Goal: Information Seeking & Learning: Learn about a topic

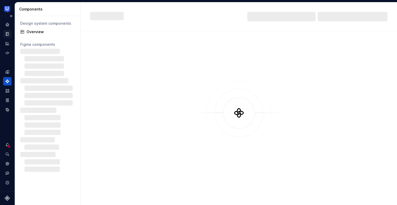
click at [7, 35] on icon "Documentation" at bounding box center [7, 34] width 5 height 5
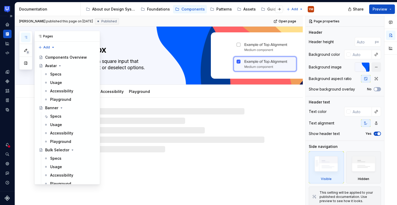
click at [25, 35] on button "button" at bounding box center [25, 37] width 9 height 9
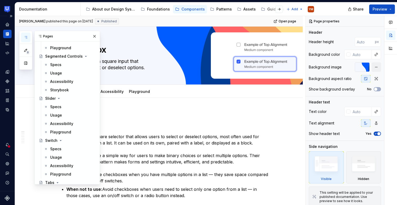
scroll to position [593, 0]
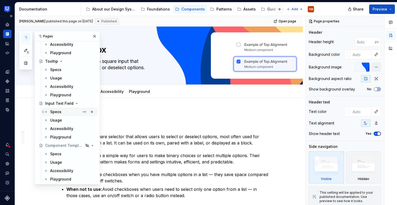
click at [62, 109] on div "Specs" at bounding box center [72, 111] width 45 height 7
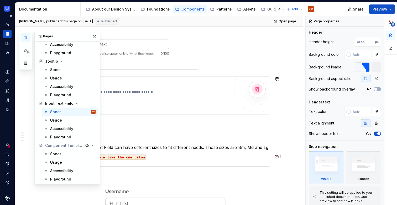
scroll to position [211, 0]
click at [212, 94] on div "**********" at bounding box center [148, 94] width 164 height 27
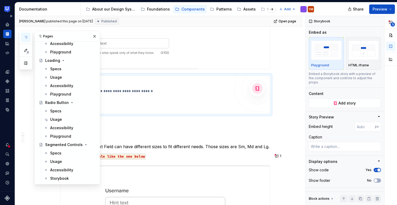
scroll to position [141, 0]
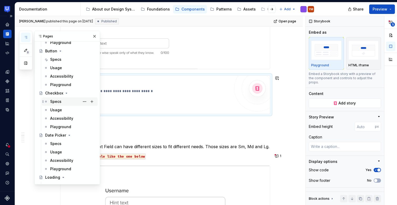
click at [65, 103] on div "Specs" at bounding box center [72, 101] width 45 height 7
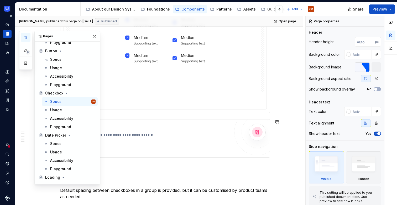
scroll to position [1178, 0]
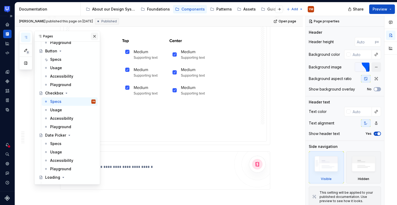
click at [93, 36] on button "button" at bounding box center [94, 36] width 7 height 7
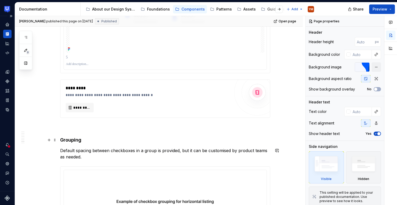
scroll to position [1190, 0]
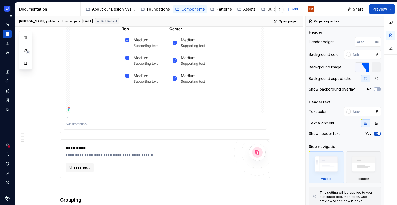
type textarea "*"
